Goal: Navigation & Orientation: Understand site structure

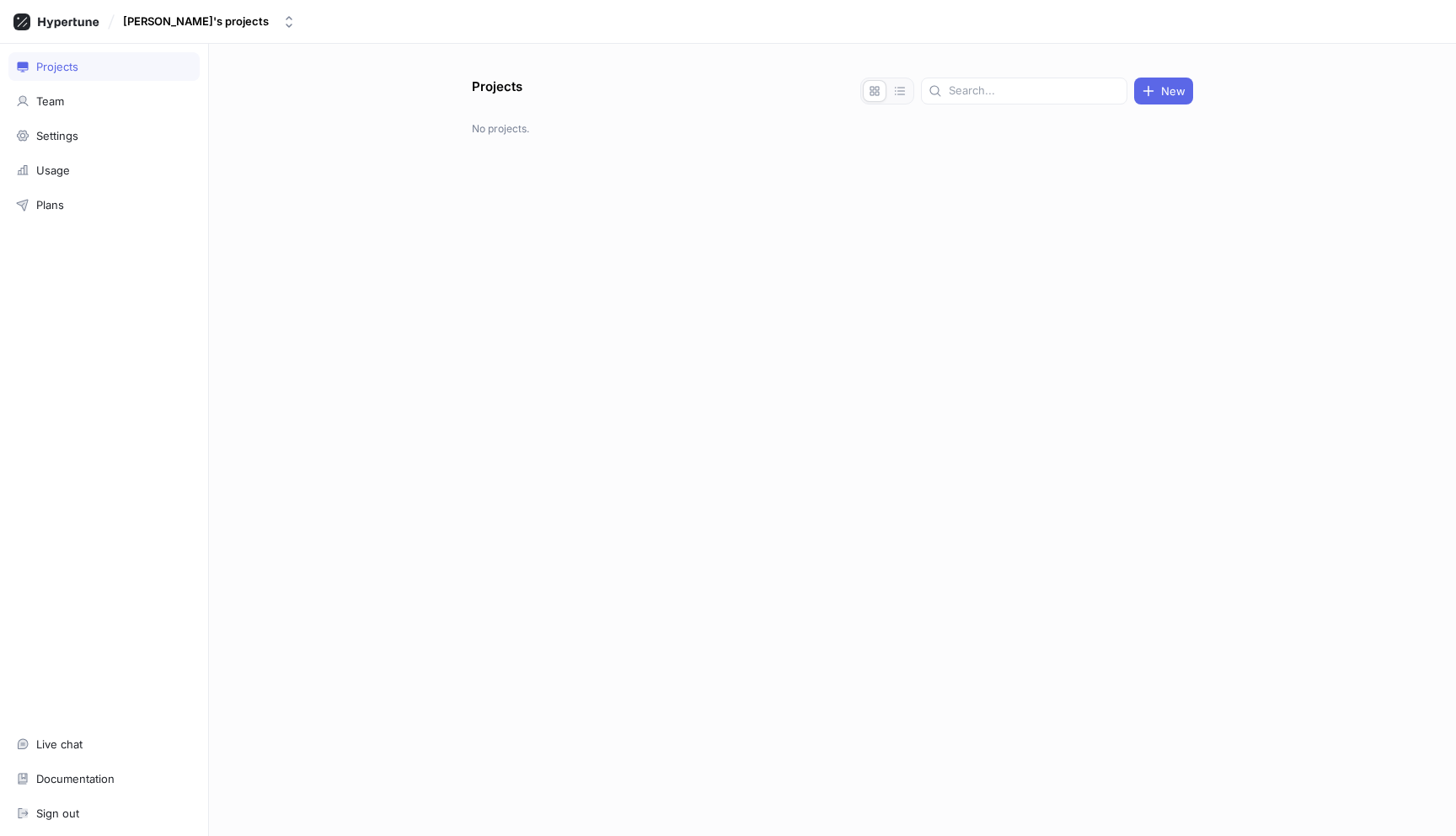
click at [72, 224] on div "Projects Team Settings Usage Plans Live chat Documentation Sign out" at bounding box center [105, 440] width 209 height 792
click at [67, 207] on div "Plans" at bounding box center [104, 204] width 176 height 13
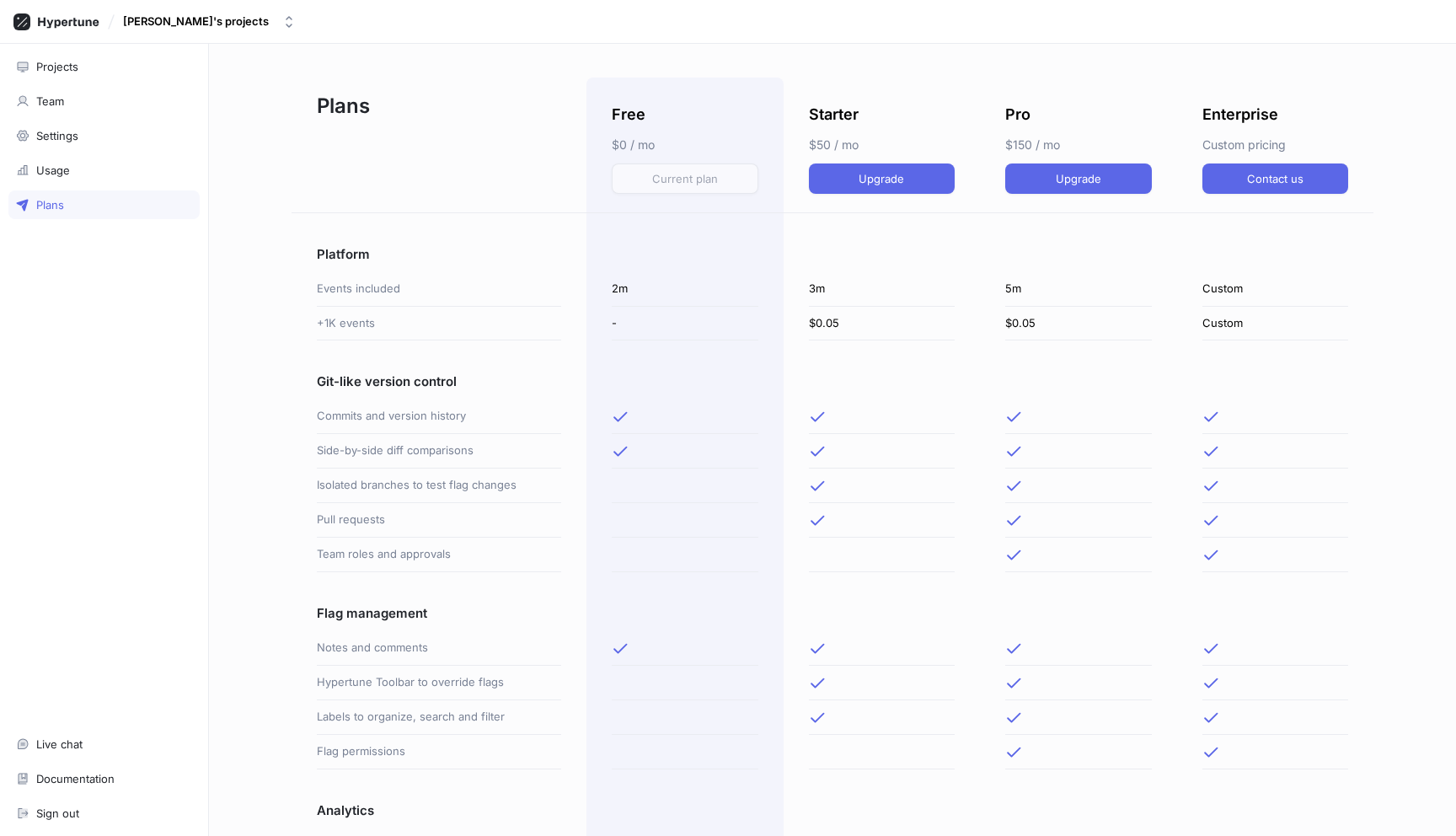
scroll to position [619, 0]
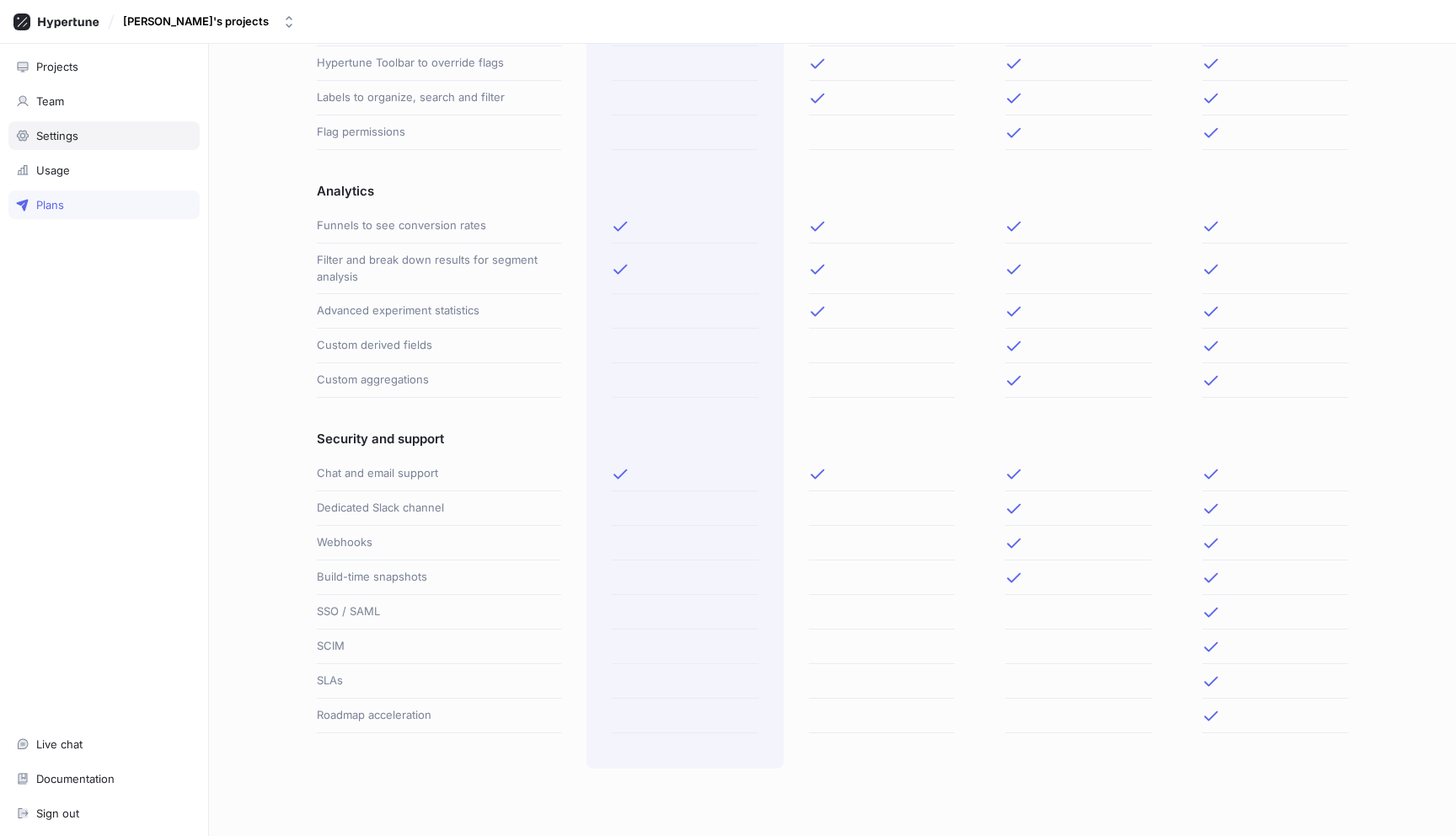
click at [102, 121] on div "Settings" at bounding box center [104, 135] width 191 height 29
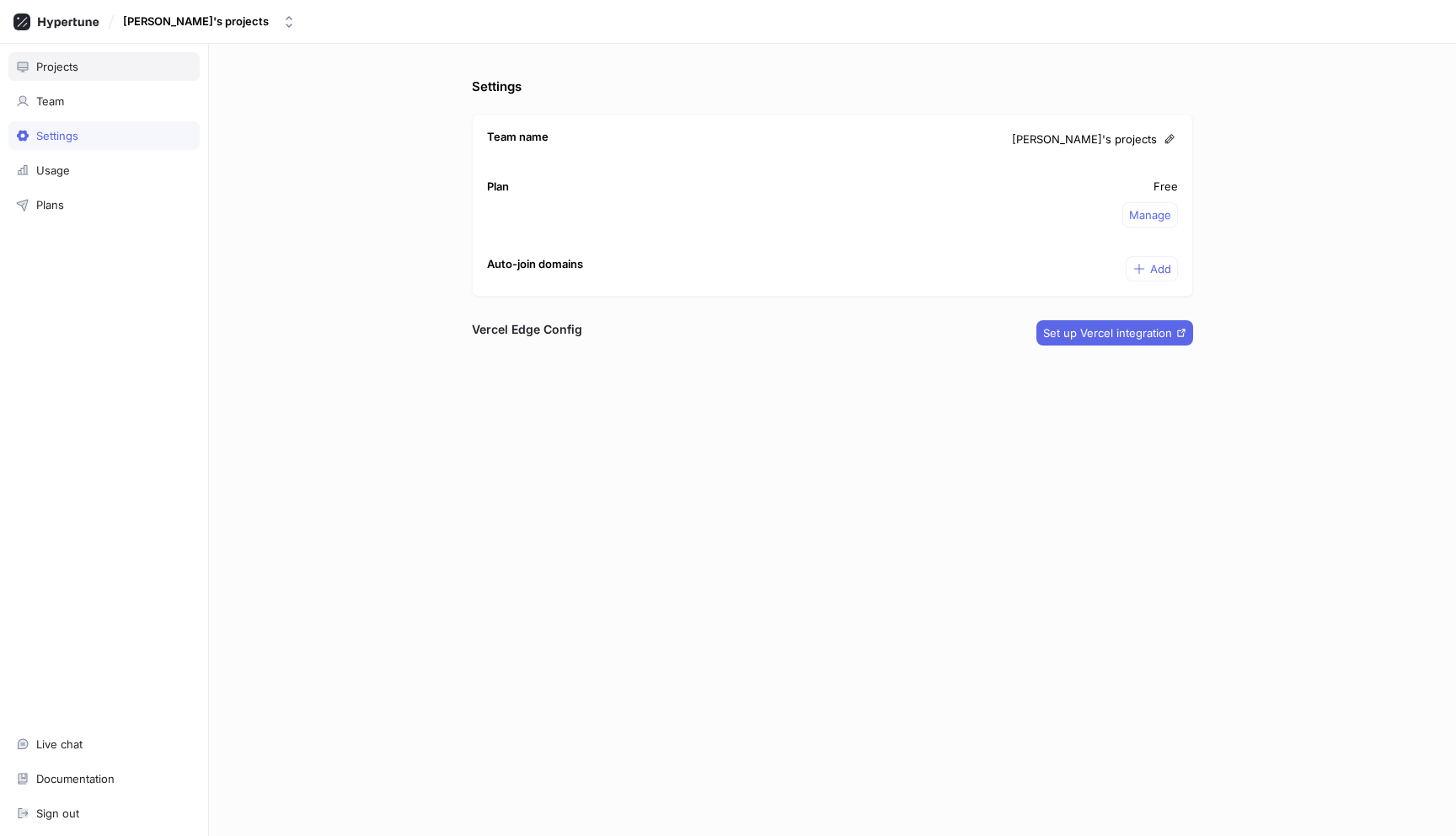
click at [109, 80] on div "Projects" at bounding box center [104, 66] width 191 height 29
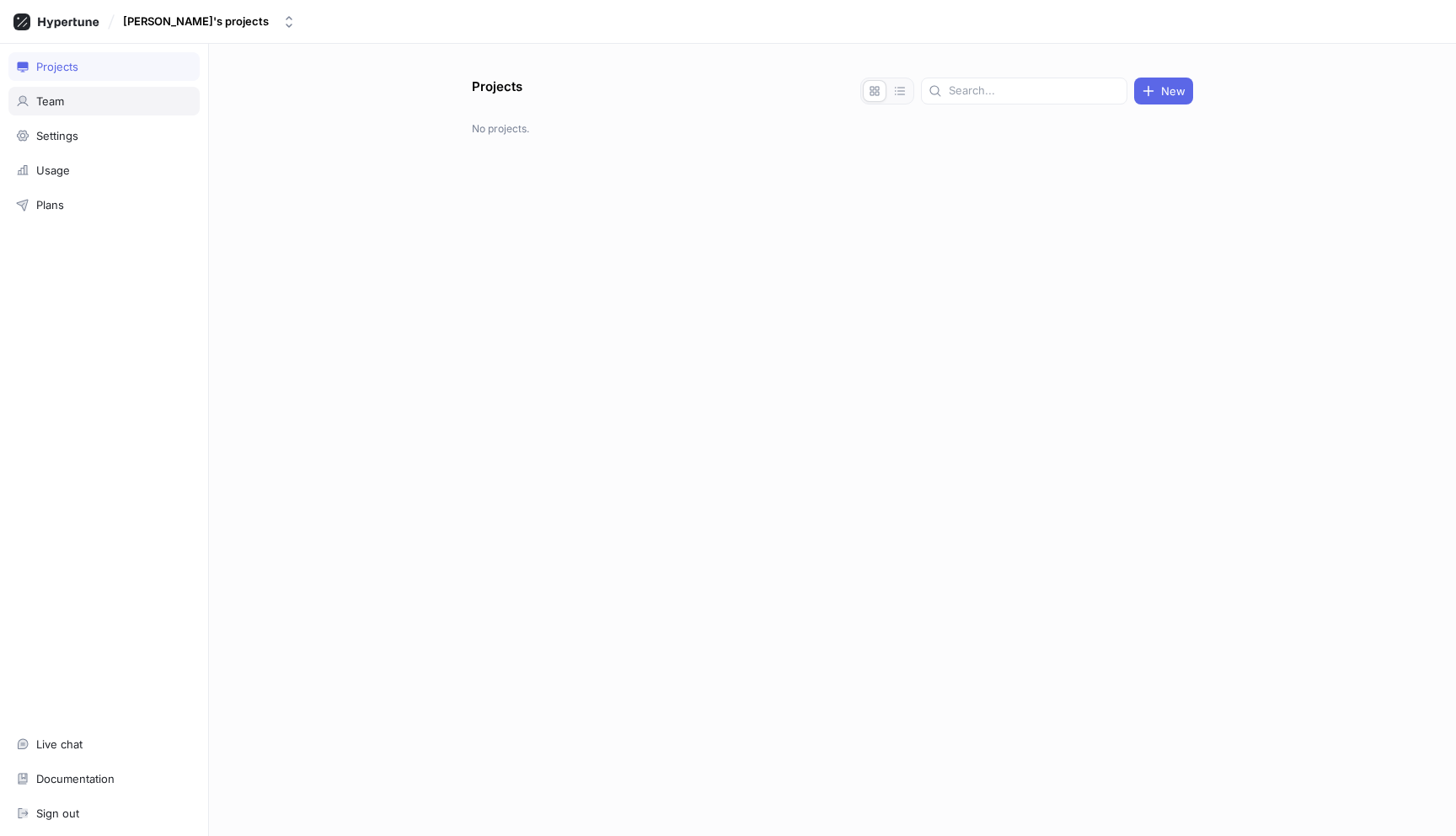
click at [101, 99] on div "Team" at bounding box center [104, 101] width 176 height 13
